Goal: Use online tool/utility: Utilize a website feature to perform a specific function

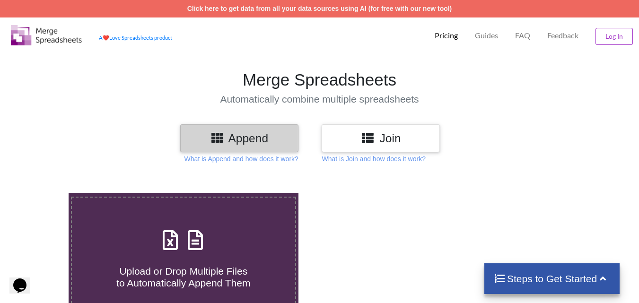
click at [239, 136] on h3 "Append" at bounding box center [239, 138] width 104 height 14
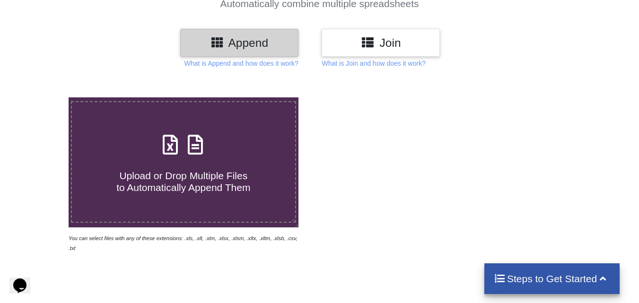
scroll to position [96, 0]
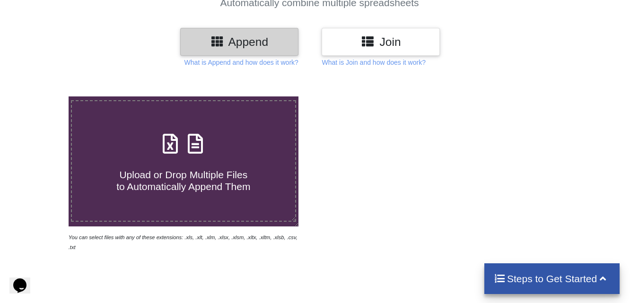
click at [268, 45] on h3 "Append" at bounding box center [239, 42] width 104 height 14
click at [199, 147] on icon at bounding box center [195, 139] width 24 height 20
click at [43, 96] on input "Upload or Drop Multiple Files to Automatically Append Them" at bounding box center [43, 96] width 0 height 0
type input "C:\fakepath\sha_ration card -KTM_TSR.xlsx"
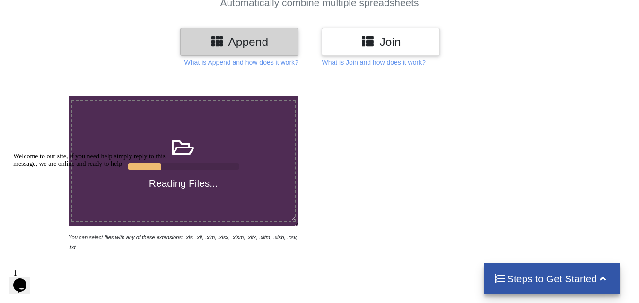
click at [27, 282] on icon "Opens Chat This icon Opens the chat window." at bounding box center [19, 285] width 15 height 15
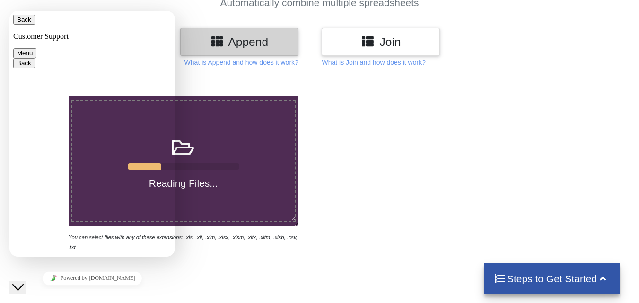
click at [416, 182] on div at bounding box center [455, 174] width 272 height 156
click at [21, 282] on icon "Close Chat This icon closes the chat window." at bounding box center [17, 287] width 11 height 11
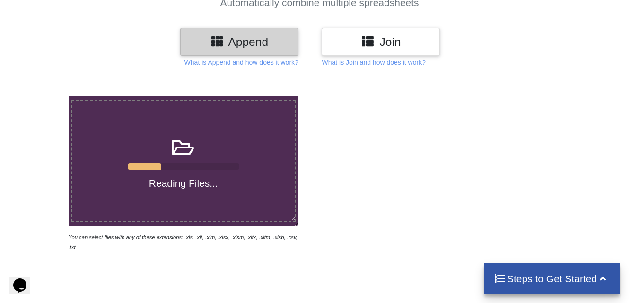
click at [603, 279] on icon at bounding box center [603, 278] width 12 height 10
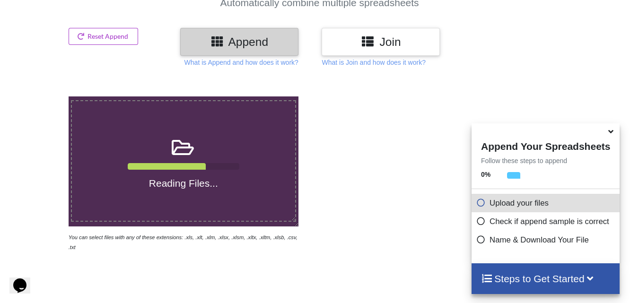
click at [369, 43] on icon at bounding box center [368, 41] width 14 height 12
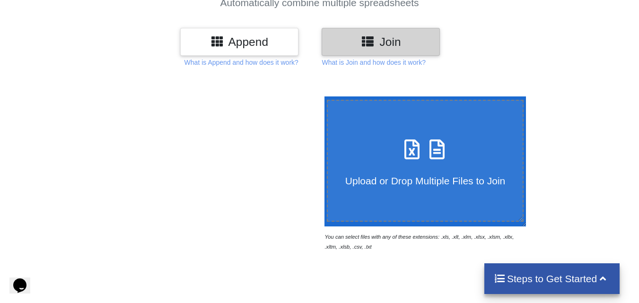
click at [387, 149] on div "Upload or Drop Multiple Files to Join" at bounding box center [425, 161] width 195 height 52
click at [322, 96] on input "Upload or Drop Multiple Files to Join" at bounding box center [322, 96] width 0 height 0
type input "C:\fakepath\sha_ration card -KTM_TSR.xlsx"
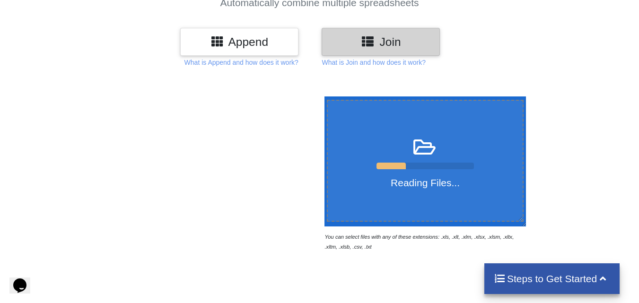
click at [557, 278] on h4 "Steps to Get Started" at bounding box center [551, 279] width 117 height 12
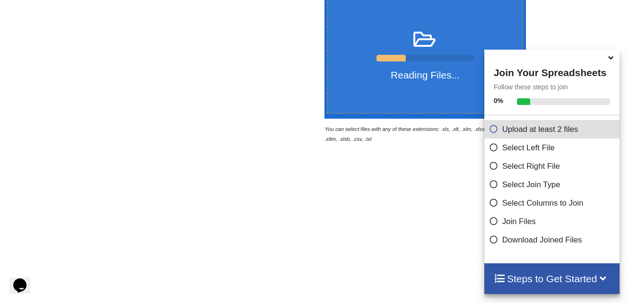
scroll to position [207, 0]
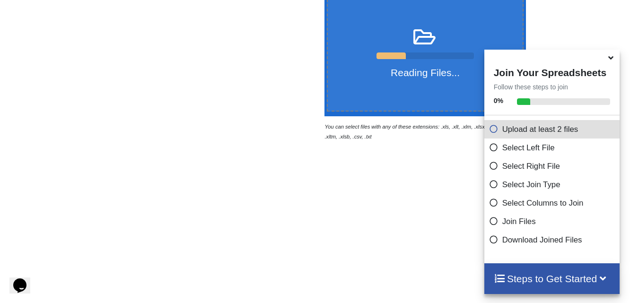
click at [489, 131] on icon at bounding box center [493, 127] width 9 height 8
click at [489, 221] on icon at bounding box center [493, 220] width 9 height 8
click at [489, 241] on icon at bounding box center [493, 238] width 9 height 8
click at [489, 239] on icon at bounding box center [493, 238] width 9 height 8
click at [489, 224] on icon at bounding box center [493, 220] width 9 height 8
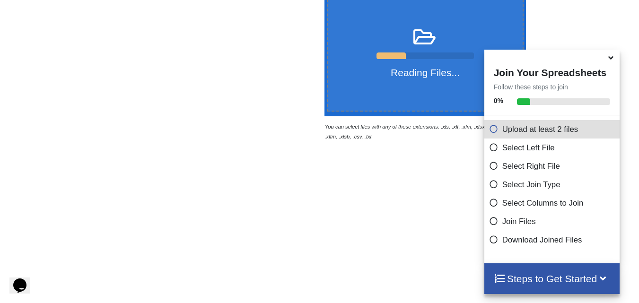
click at [489, 222] on icon at bounding box center [493, 220] width 9 height 8
click at [489, 221] on icon at bounding box center [493, 220] width 9 height 8
click at [365, 184] on div "Reading Files... You can select files with any of these extensions: .xls, .xlt,…" at bounding box center [319, 167] width 639 height 402
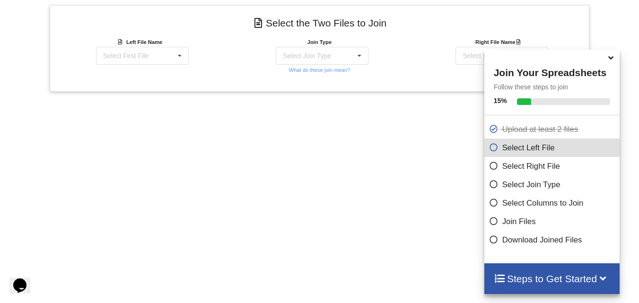
scroll to position [377, 0]
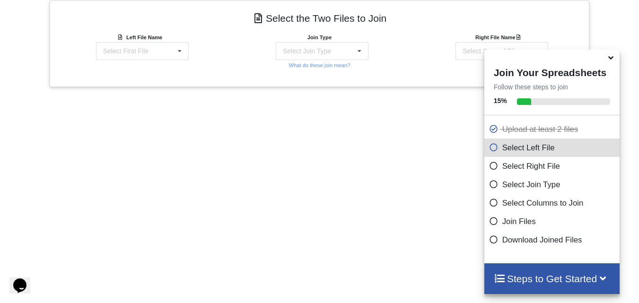
click at [489, 224] on icon at bounding box center [493, 220] width 9 height 8
click at [613, 61] on icon at bounding box center [610, 56] width 10 height 9
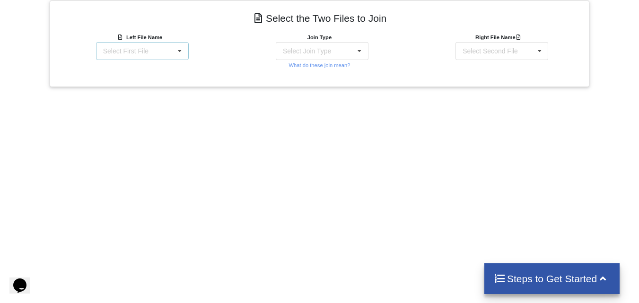
click at [180, 52] on icon at bounding box center [180, 51] width 14 height 17
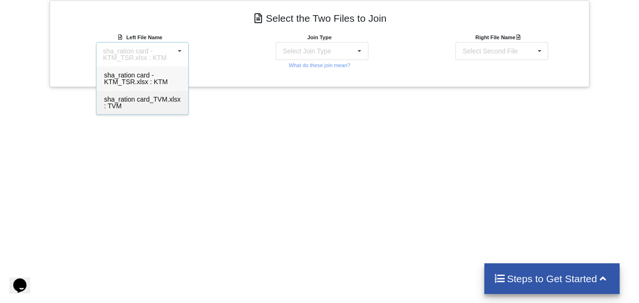
click at [151, 100] on span "sha_ration card_TVM.xlsx : TVM" at bounding box center [142, 102] width 77 height 14
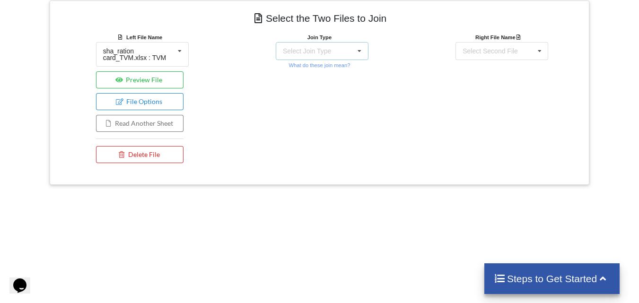
click at [337, 52] on div "Select Join Type INNER JOIN LEFT JOIN RIGHT JOIN FULL JOIN" at bounding box center [322, 51] width 93 height 18
click at [407, 129] on div "Join Type INNER JOIN INNER JOIN LEFT JOIN RIGHT JOIN FULL JOIN What do these jo…" at bounding box center [319, 100] width 180 height 136
click at [487, 57] on div "Select Second File sha_ration card -KTM_TSR.xlsx : KTM sha_ration card_TVM.xlsx…" at bounding box center [501, 51] width 93 height 18
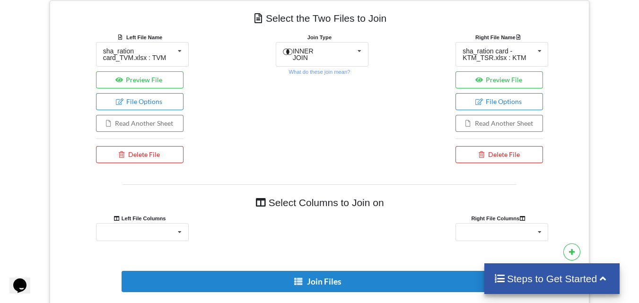
click at [357, 113] on div "Join Type INNER JOIN INNER JOIN LEFT JOIN RIGHT JOIN FULL JOIN What do these jo…" at bounding box center [319, 100] width 180 height 136
click at [152, 75] on button "Preview File" at bounding box center [139, 79] width 87 height 17
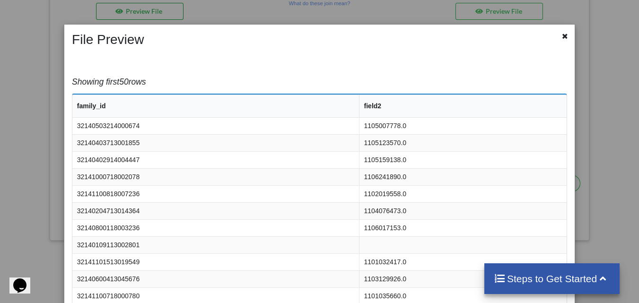
scroll to position [468, 0]
click at [561, 36] on icon at bounding box center [565, 35] width 8 height 7
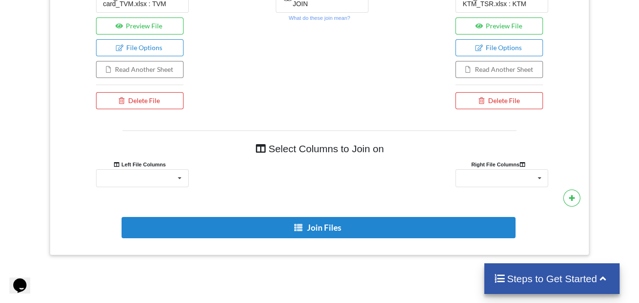
scroll to position [452, 0]
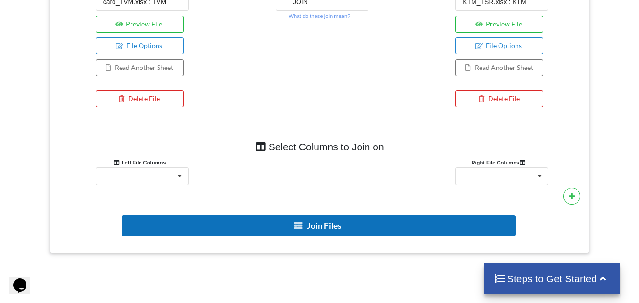
click at [316, 222] on button "Join Files" at bounding box center [318, 225] width 394 height 21
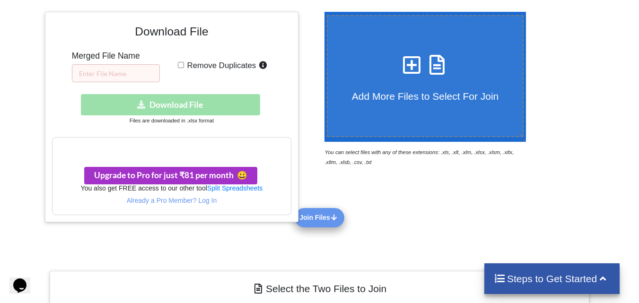
scroll to position [117, 0]
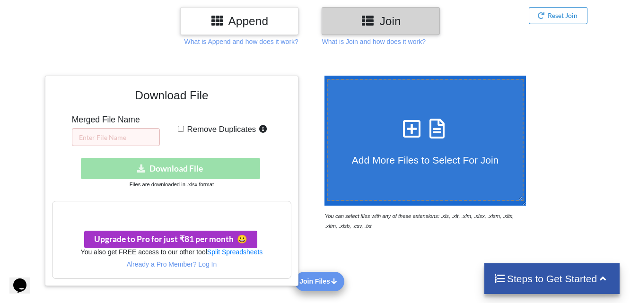
click at [193, 169] on div "Download hidden Download File" at bounding box center [171, 168] width 239 height 21
